Goal: Task Accomplishment & Management: Use online tool/utility

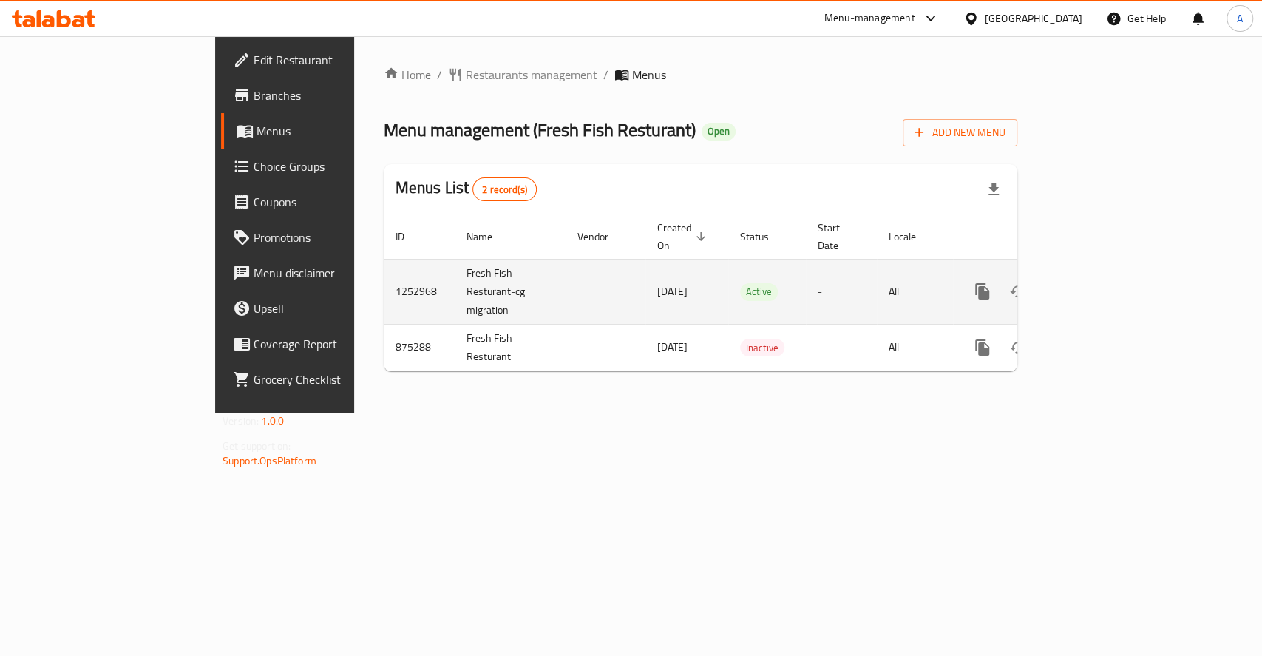
click at [1096, 285] on icon "enhanced table" at bounding box center [1088, 291] width 13 height 13
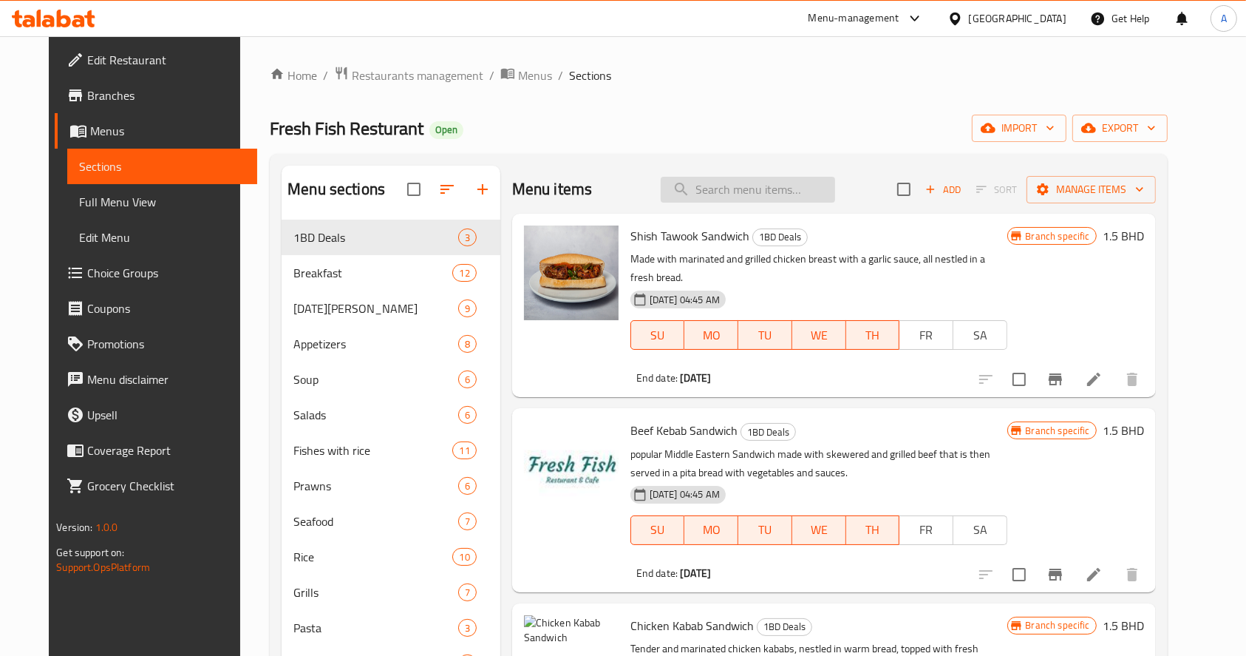
click at [810, 186] on input "search" at bounding box center [748, 190] width 174 height 26
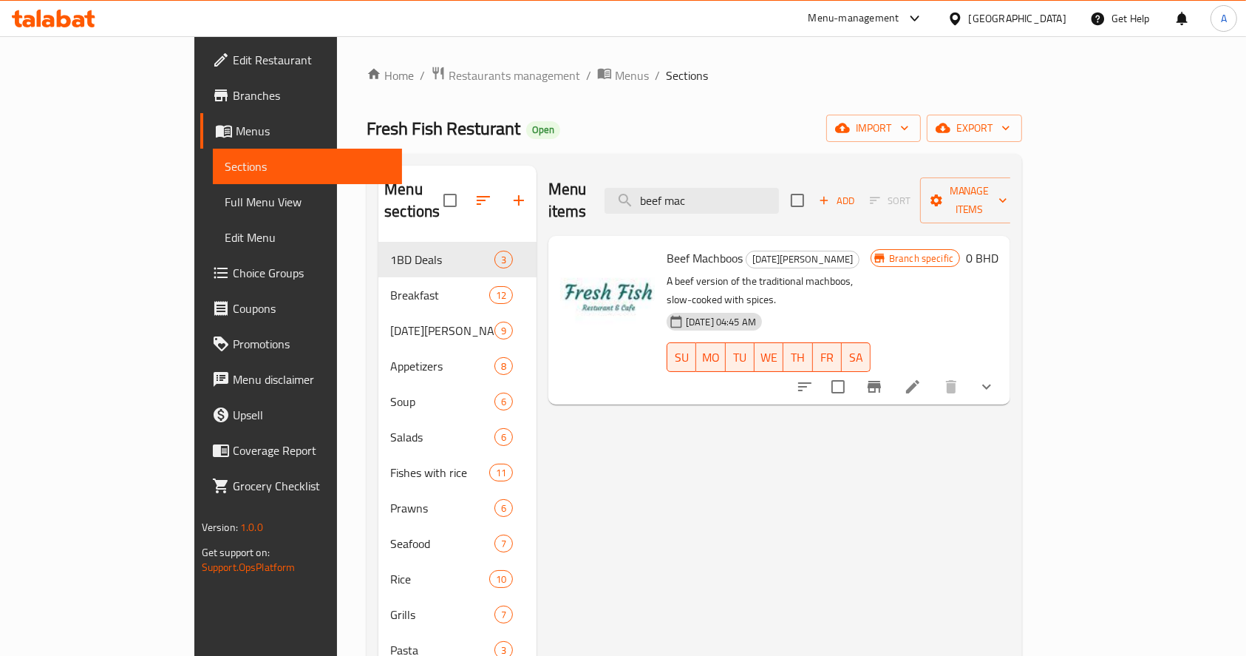
type input "beef mac"
click at [996, 378] on icon "show more" at bounding box center [987, 387] width 18 height 18
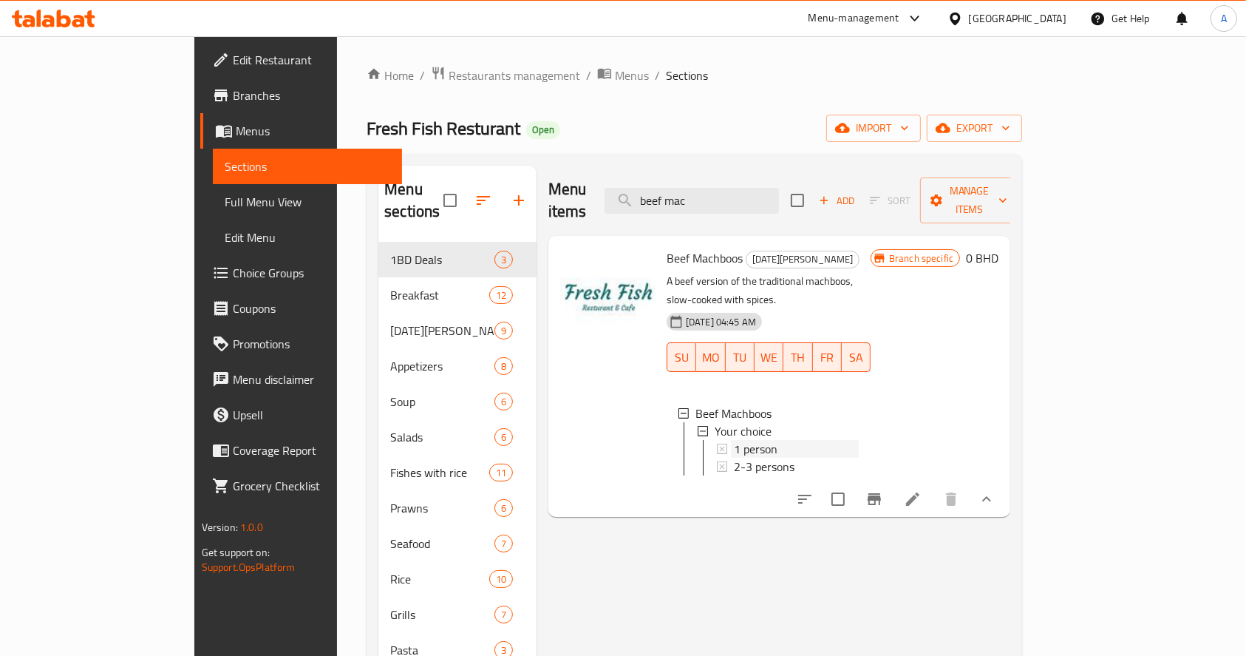
click at [744, 440] on div "1 person" at bounding box center [796, 449] width 125 height 18
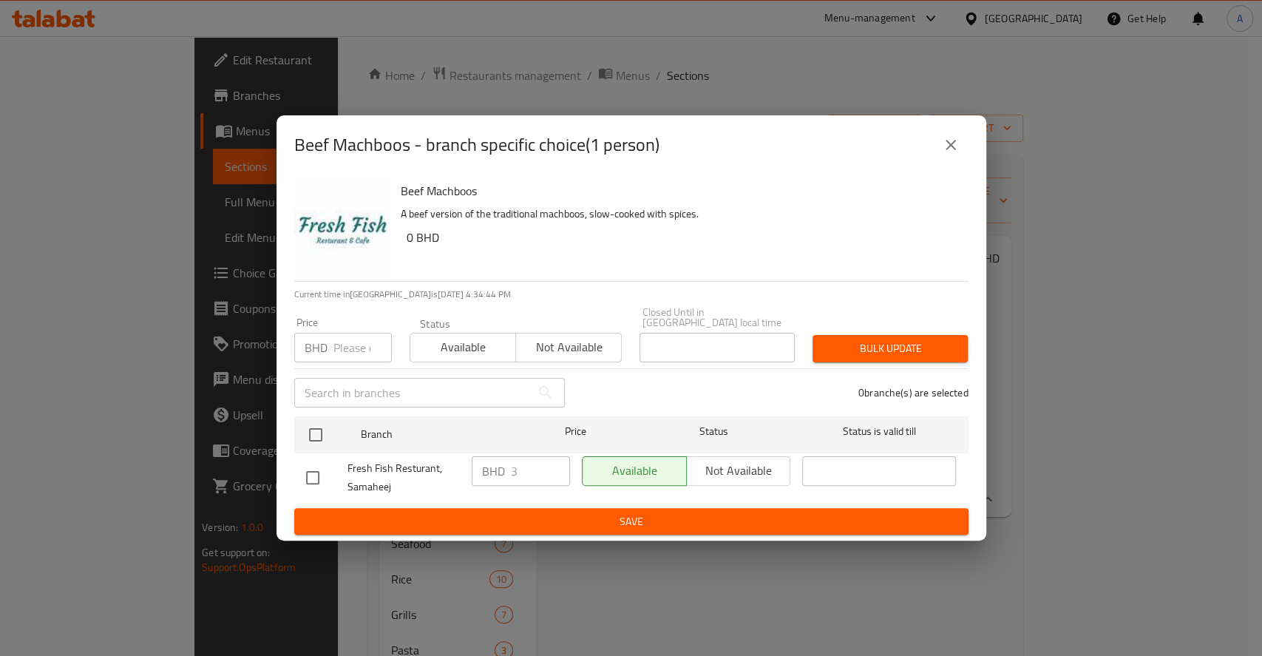
click at [960, 140] on button "close" at bounding box center [950, 144] width 35 height 35
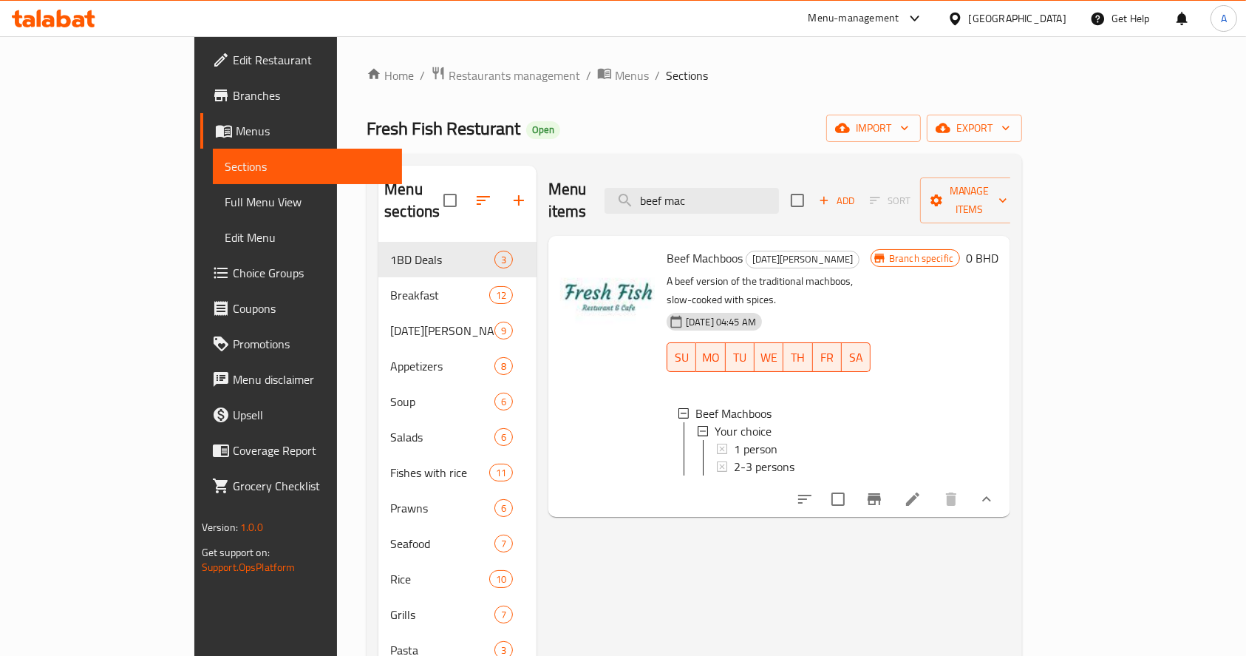
click at [934, 486] on li at bounding box center [912, 499] width 41 height 27
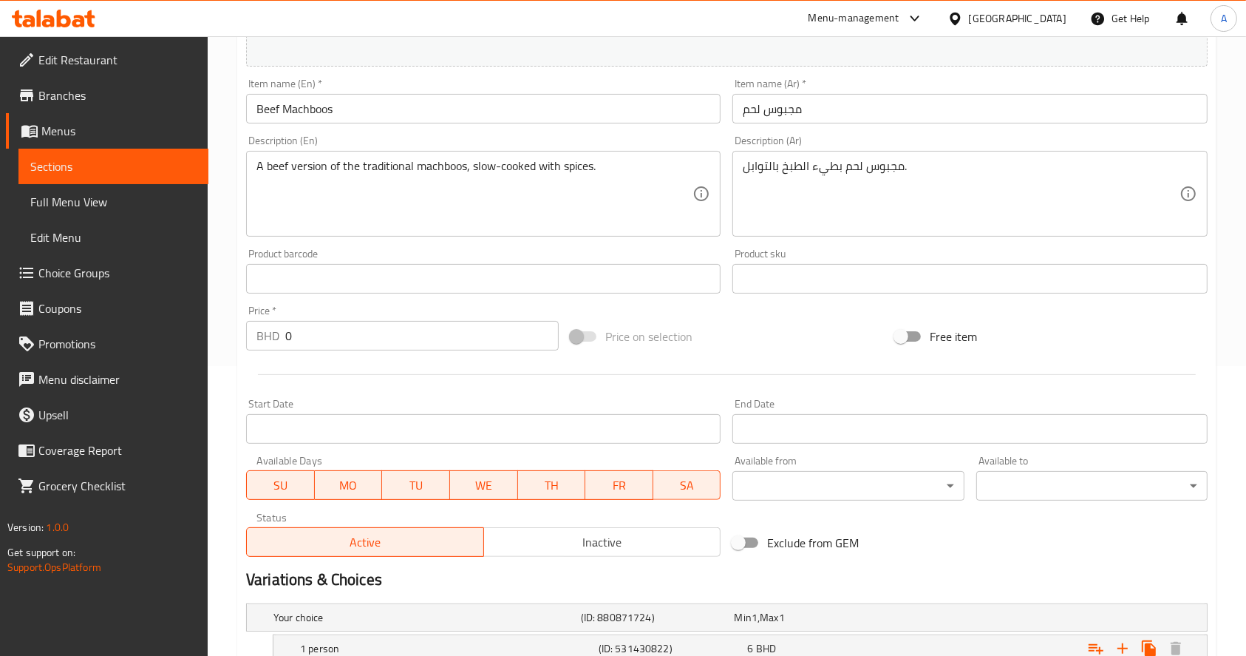
scroll to position [443, 0]
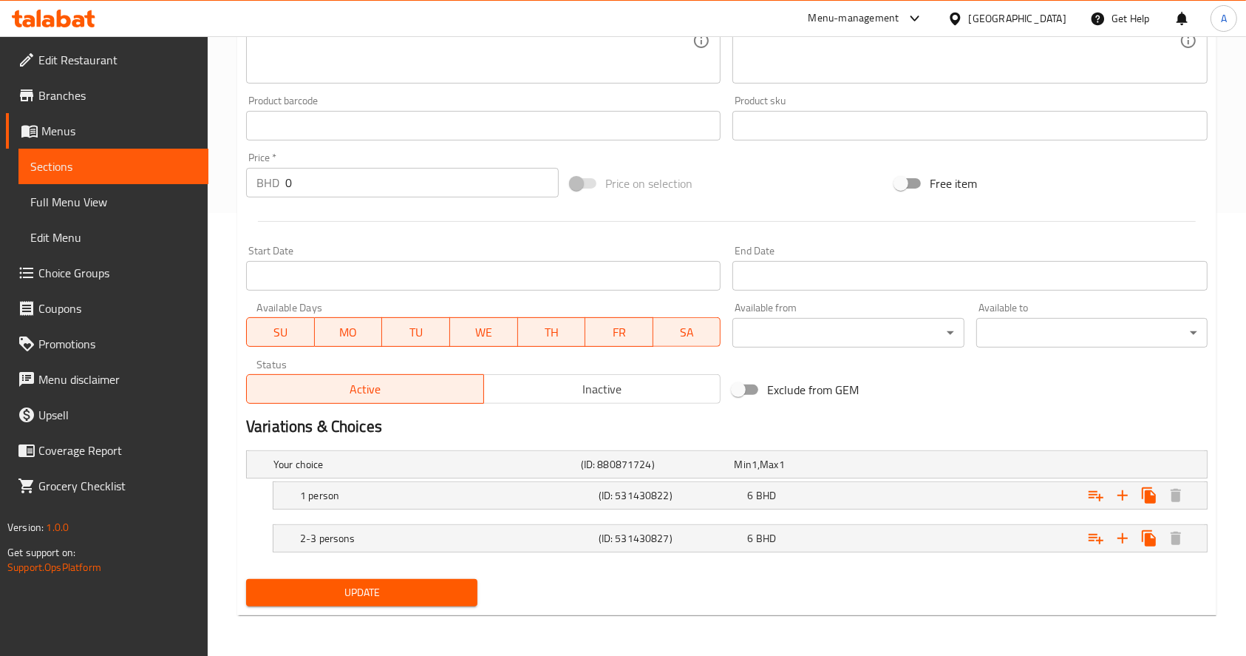
click at [140, 164] on span "Sections" at bounding box center [113, 166] width 166 height 18
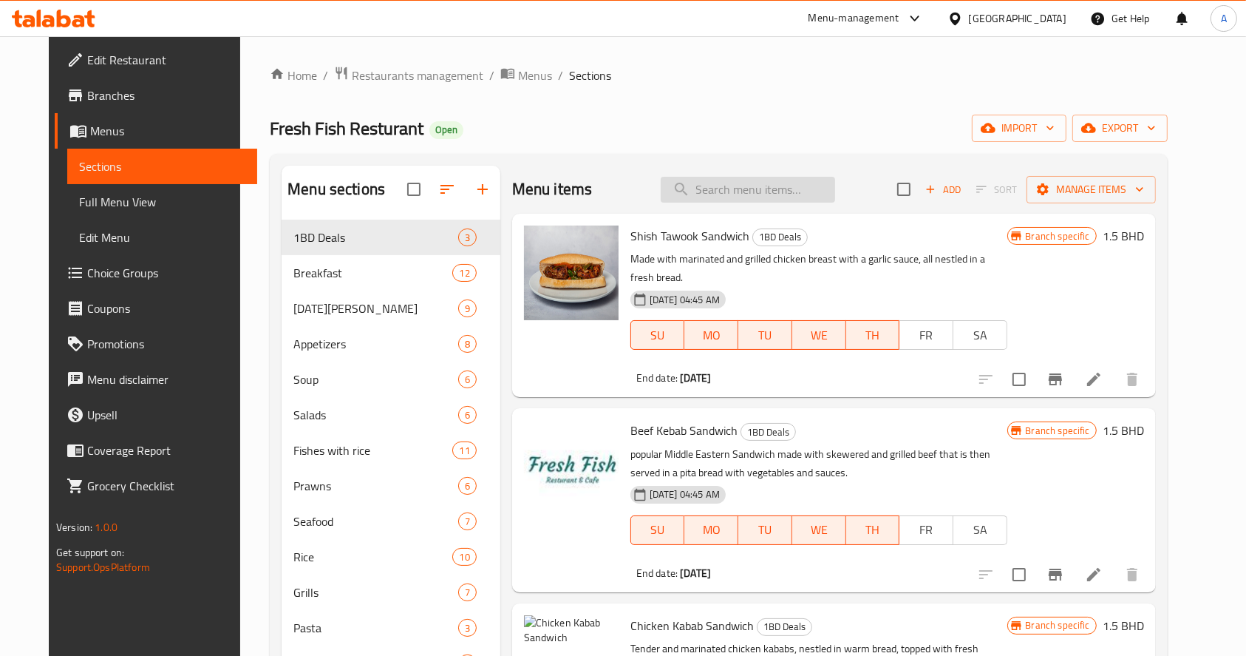
click at [780, 189] on input "search" at bounding box center [748, 190] width 174 height 26
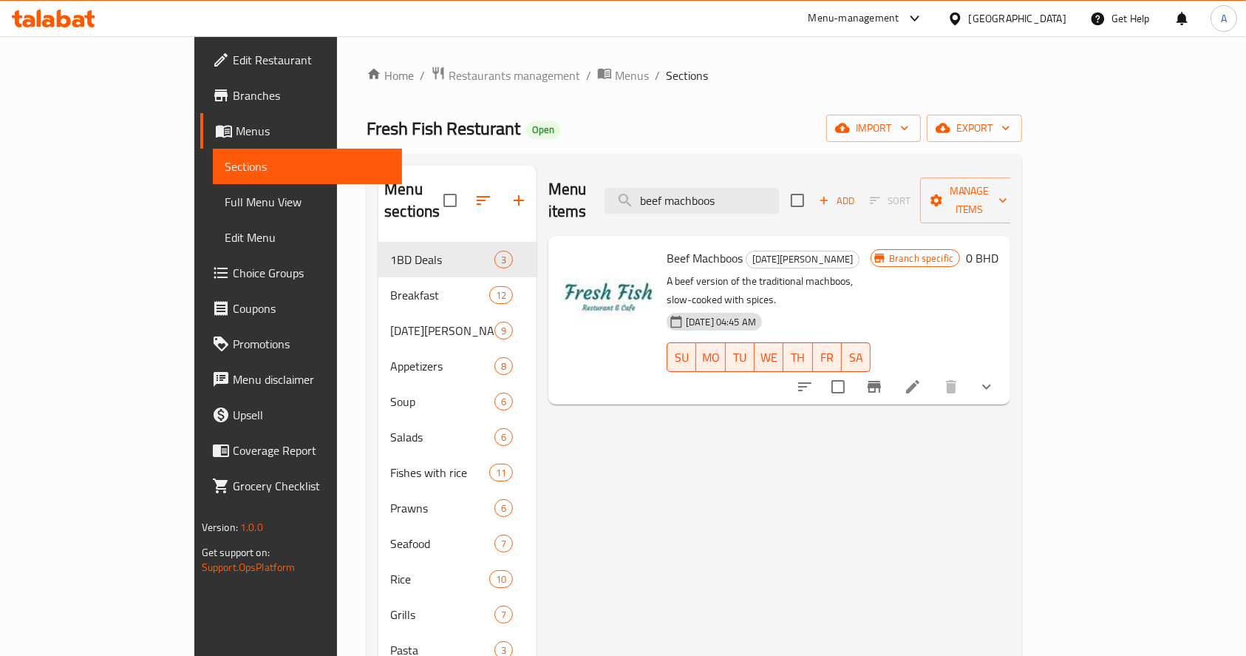
type input "beef machboos"
click at [996, 378] on icon "show more" at bounding box center [987, 387] width 18 height 18
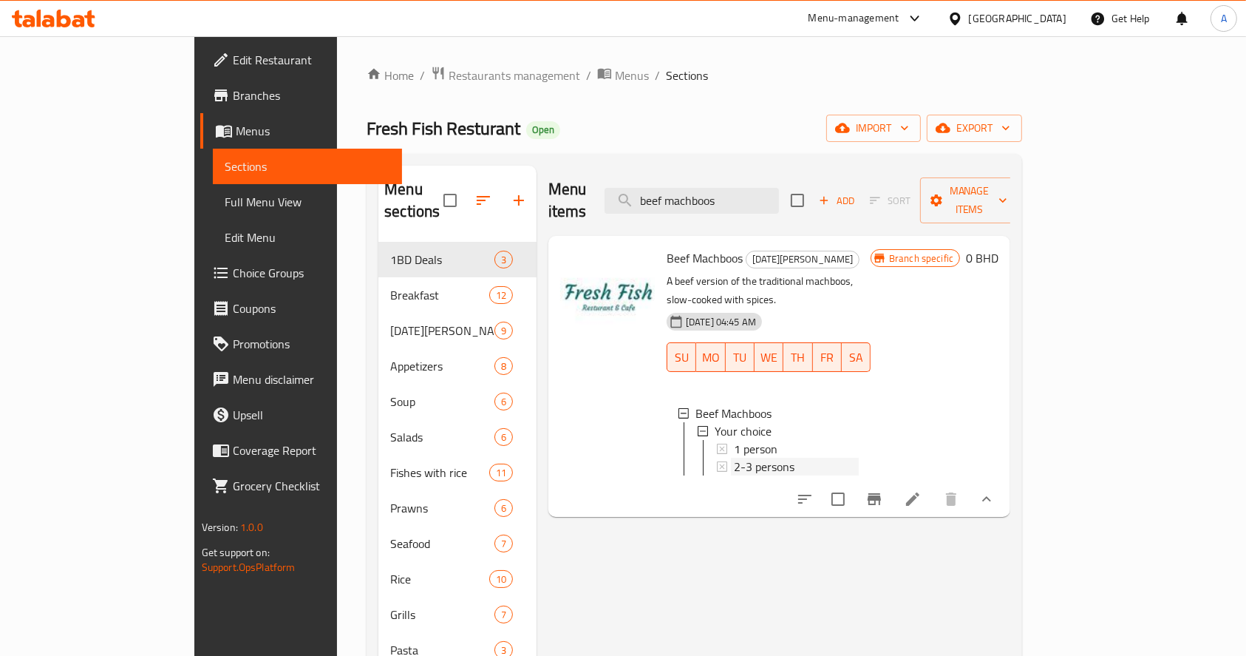
click at [734, 458] on span "2-3 persons" at bounding box center [764, 467] width 61 height 18
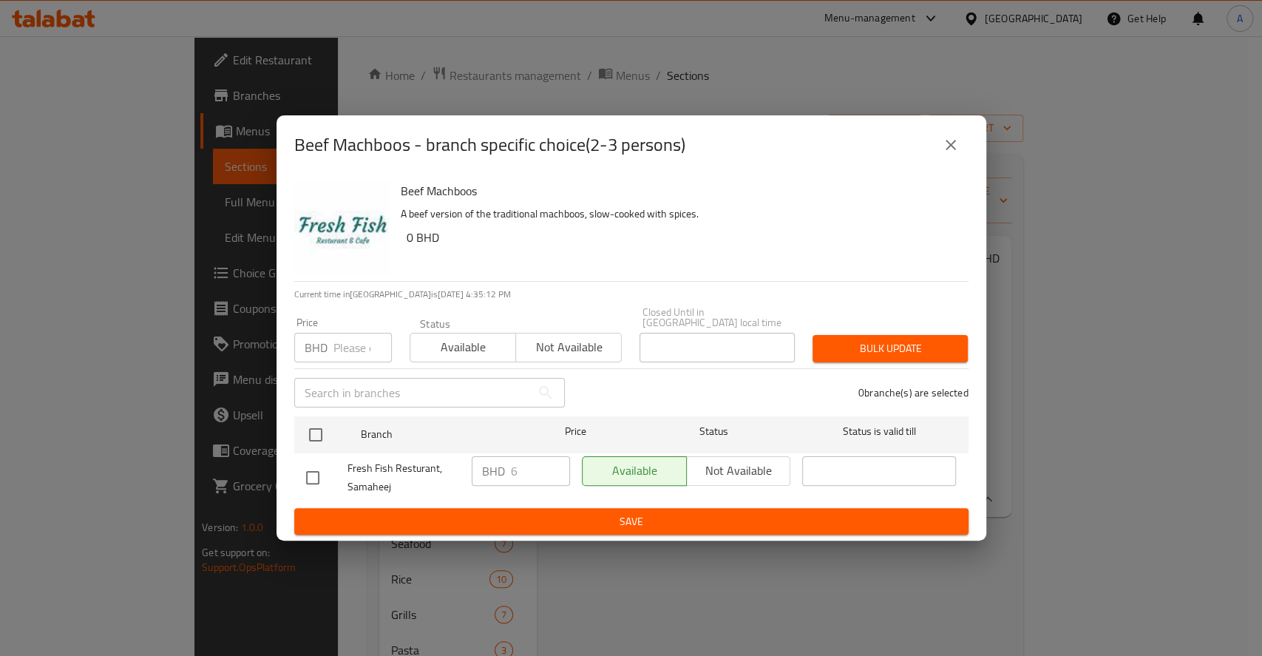
click at [826, 158] on div "Beef Machboos - branch specific choice(2-3 persons)" at bounding box center [631, 144] width 674 height 35
click at [952, 147] on icon "close" at bounding box center [951, 145] width 10 height 10
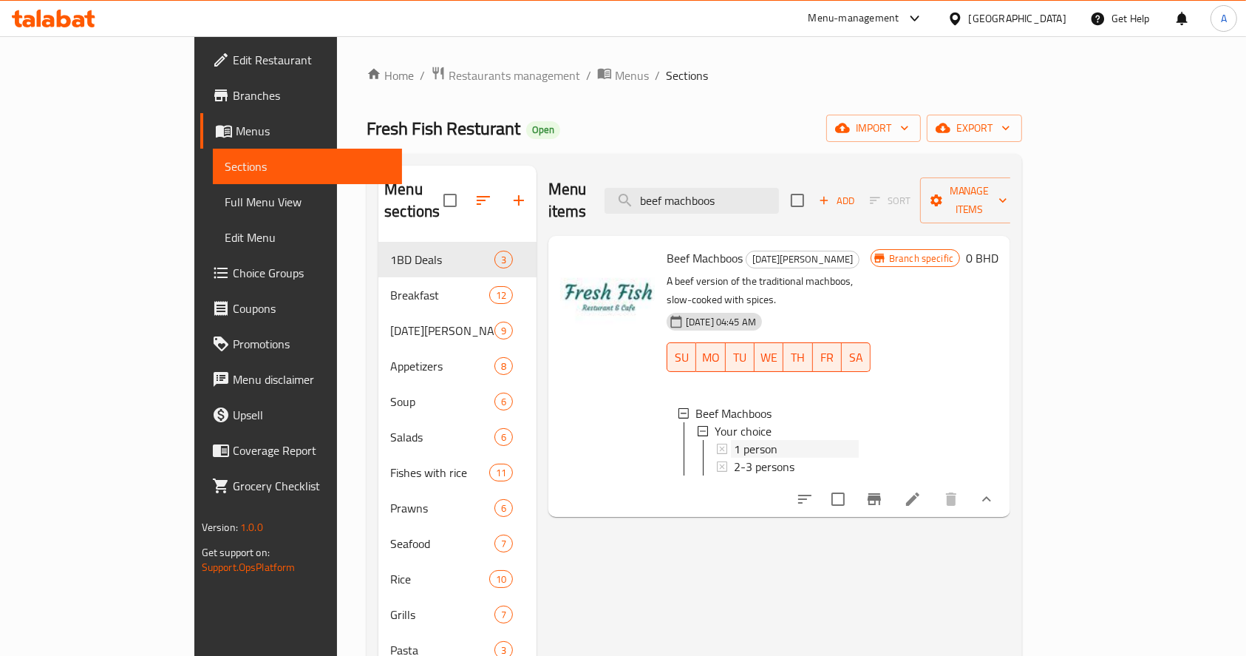
click at [759, 440] on div "1 person" at bounding box center [796, 449] width 125 height 18
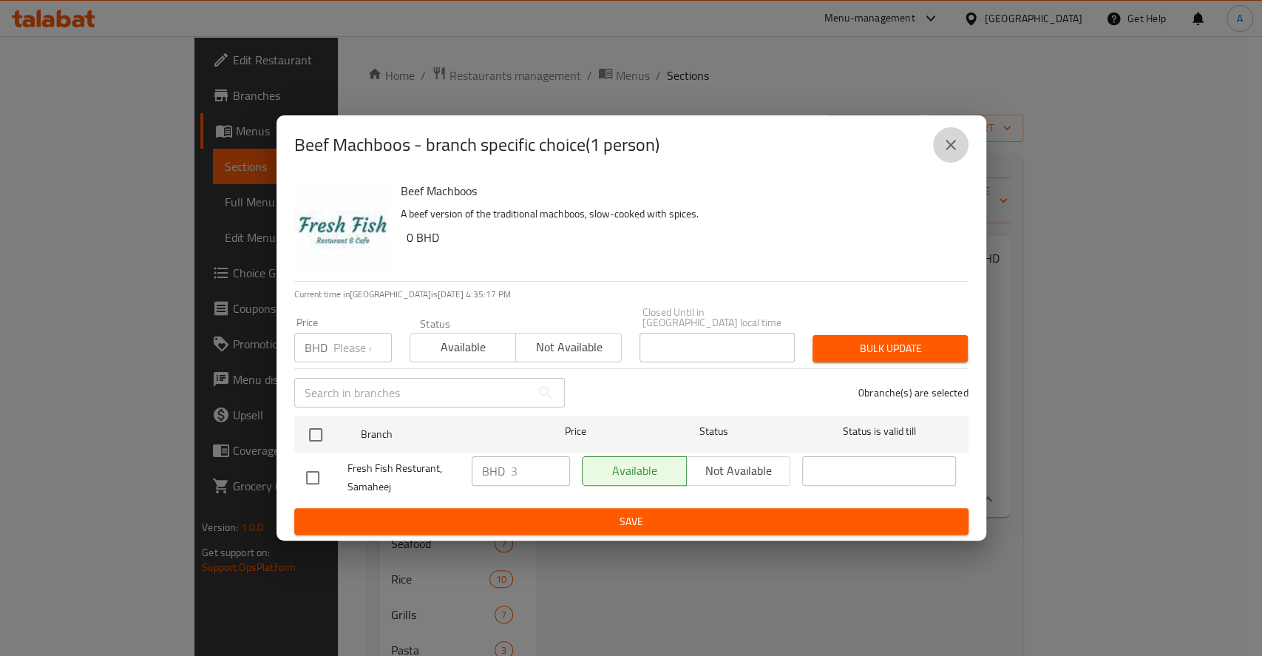
click at [955, 148] on icon "close" at bounding box center [951, 145] width 18 height 18
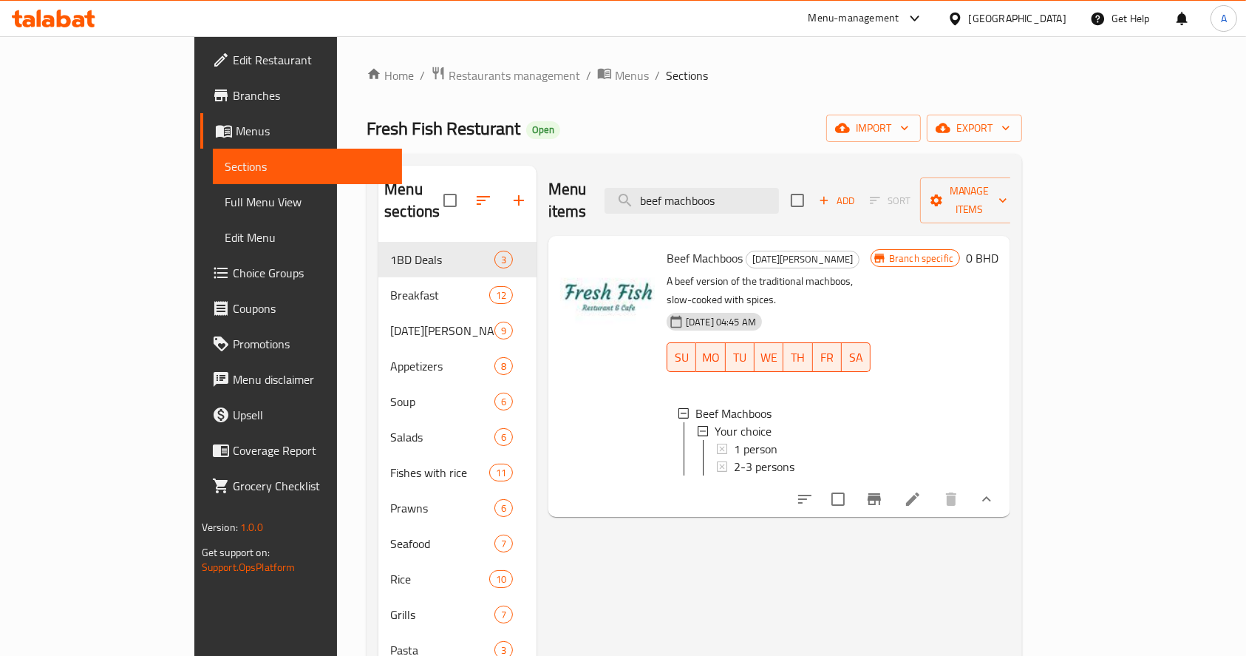
click at [995, 612] on div "Menu items beef machboos Add Sort Manage items Beef Machboos [DATE] karim A bee…" at bounding box center [774, 526] width 474 height 721
